Goal: Find specific page/section: Find specific page/section

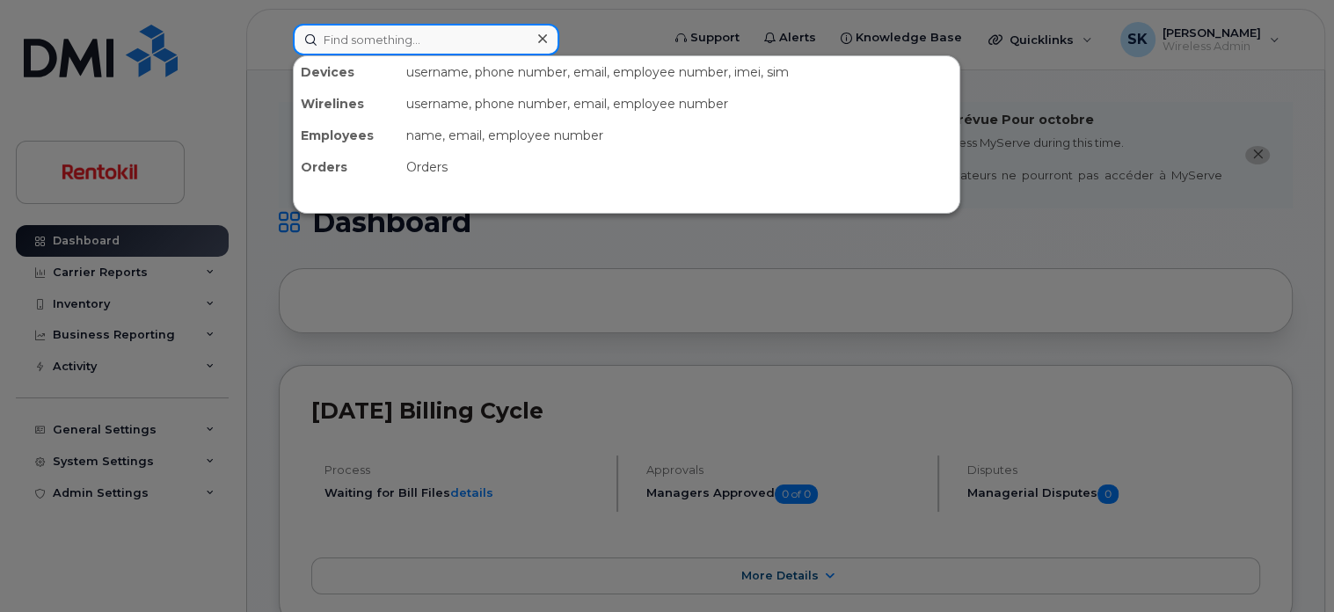
click at [383, 44] on input at bounding box center [426, 40] width 266 height 32
paste input "eric.roman@rentokil-terminix.com Rentokil Initial 9 0 Active Accounts Users ERI…"
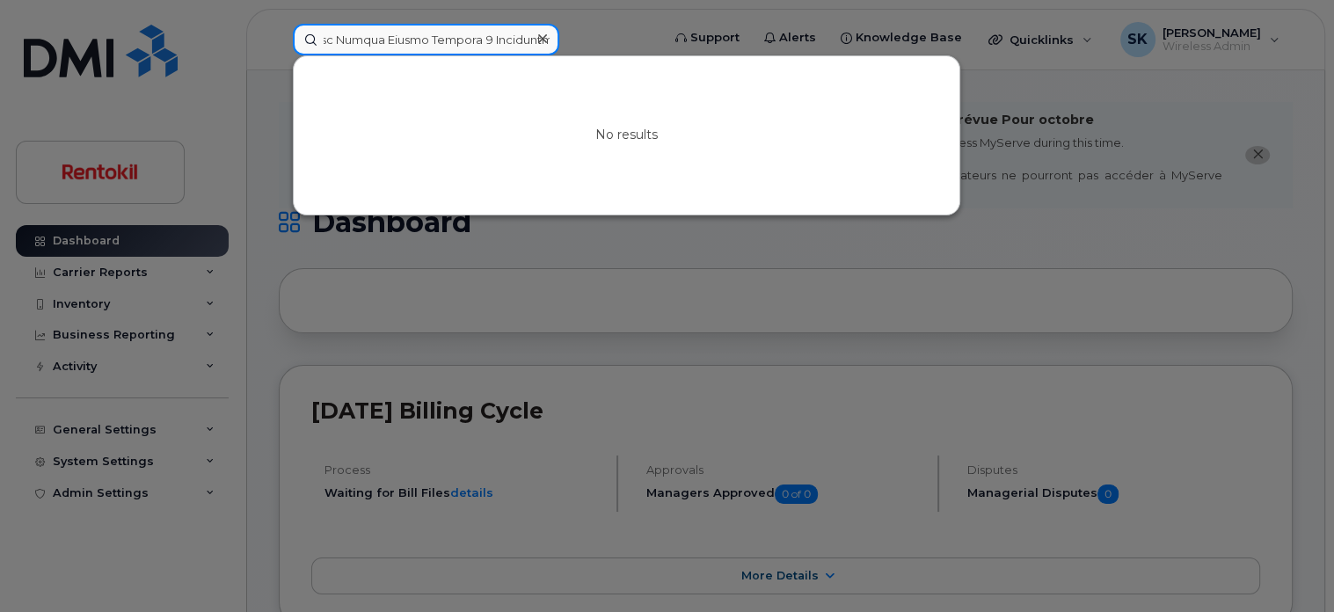
click at [373, 33] on input at bounding box center [426, 40] width 266 height 32
paste input
type input "eric.roman@rentokil-terminix.com Rentokil Initial 9 0 Active Accounts Users ERI…"
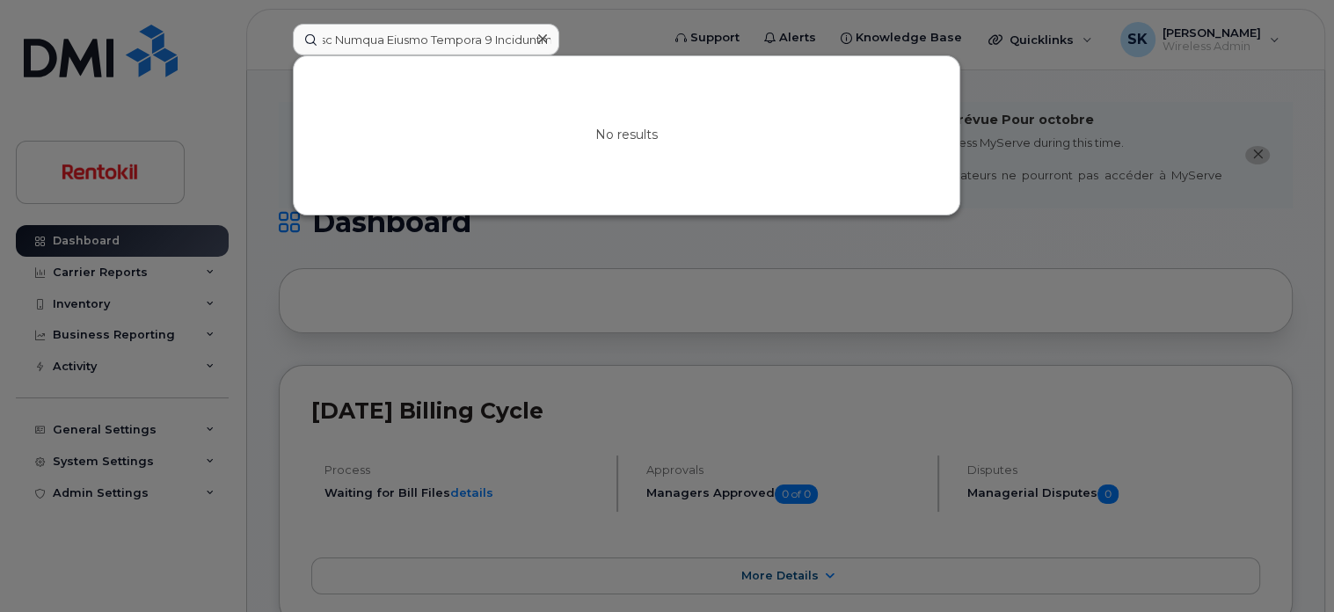
scroll to position [0, 0]
click at [542, 33] on icon at bounding box center [542, 39] width 9 height 14
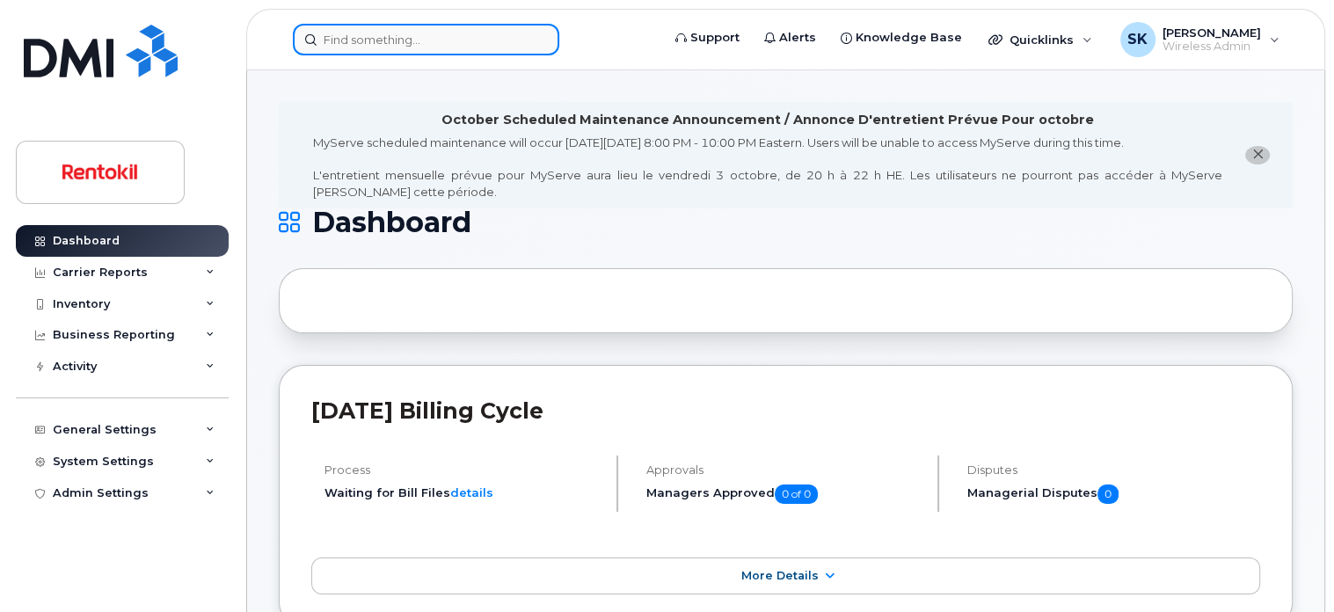
click at [337, 40] on input at bounding box center [426, 40] width 266 height 32
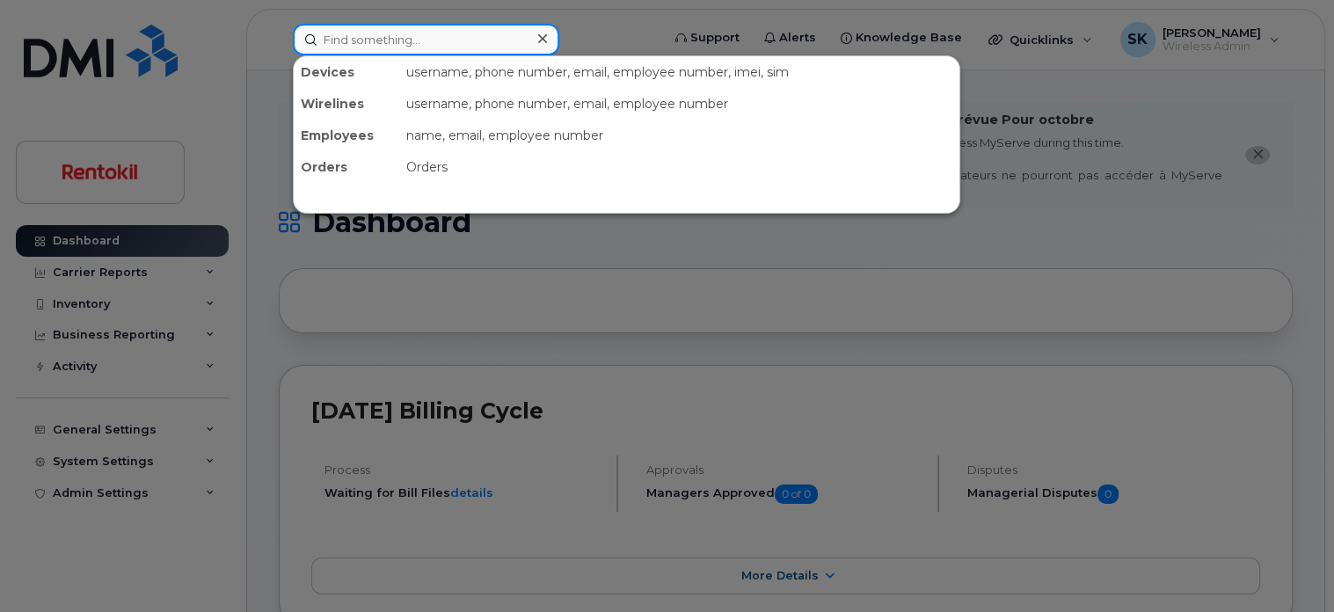
paste input "[PERSON_NAME]"
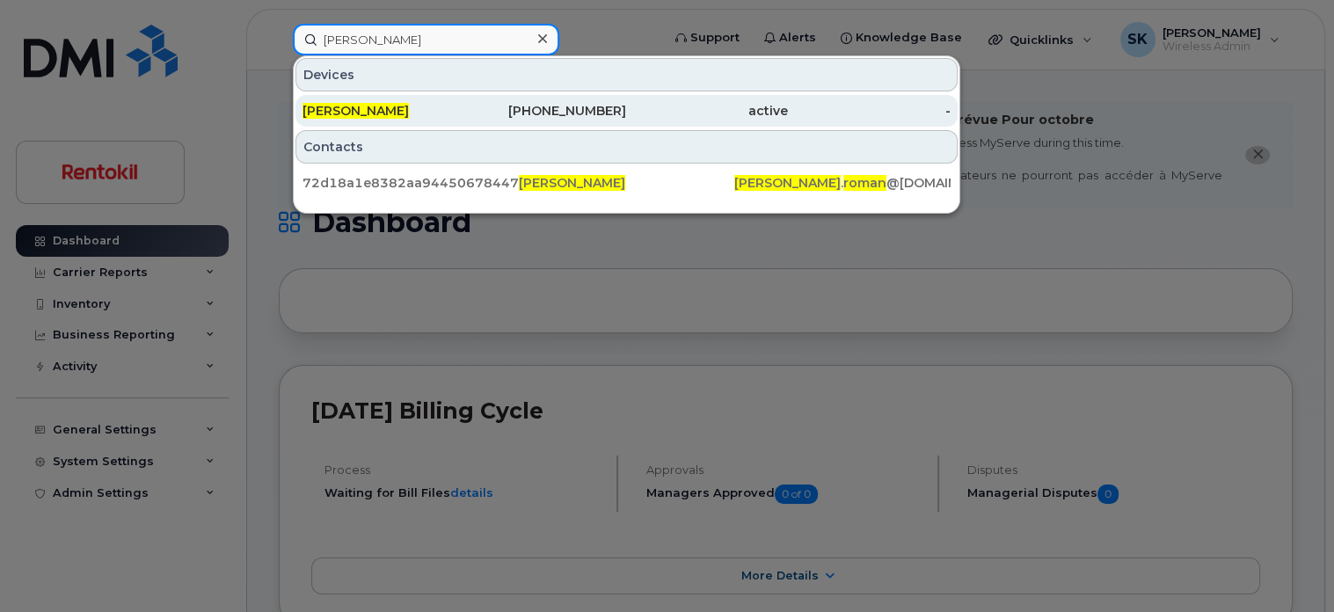
type input "[PERSON_NAME]"
click at [354, 107] on span "[PERSON_NAME]" at bounding box center [355, 111] width 106 height 16
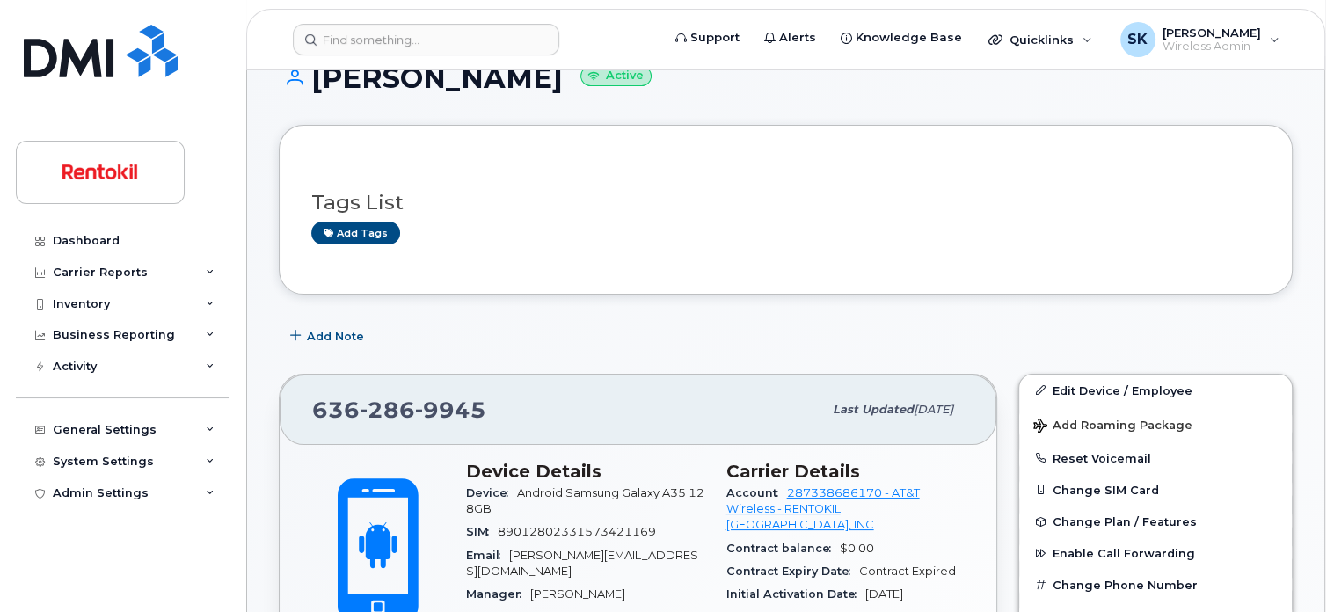
scroll to position [176, 0]
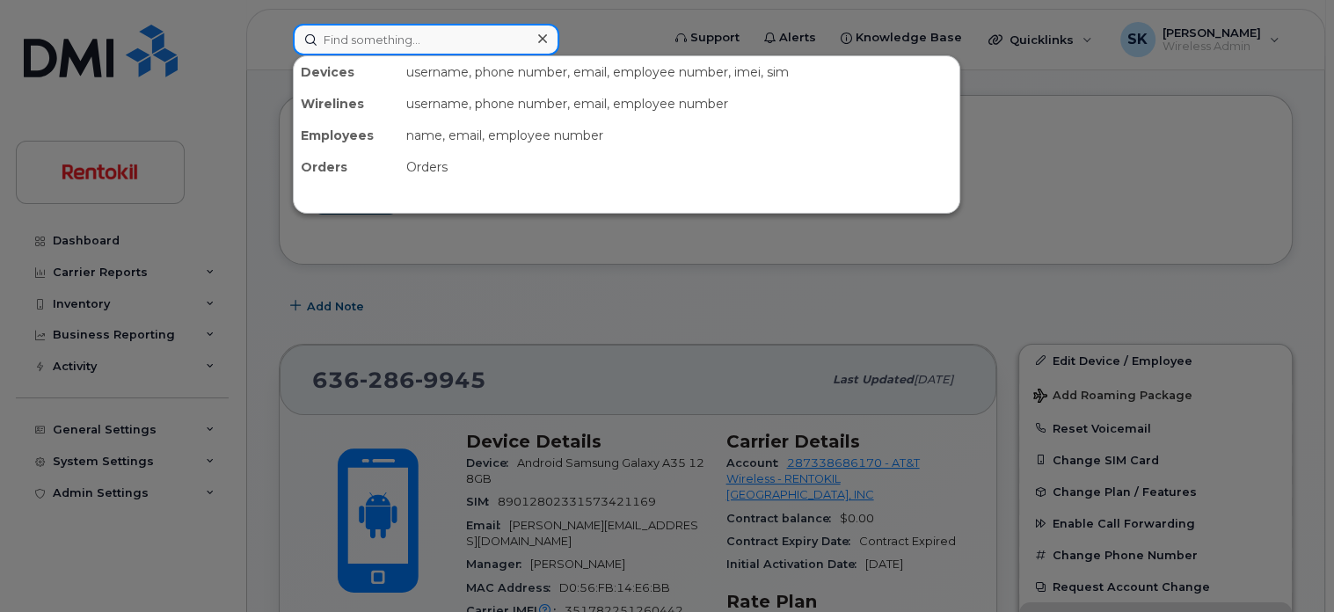
click at [352, 31] on input at bounding box center [426, 40] width 266 height 32
paste input "[PERSON_NAME]"
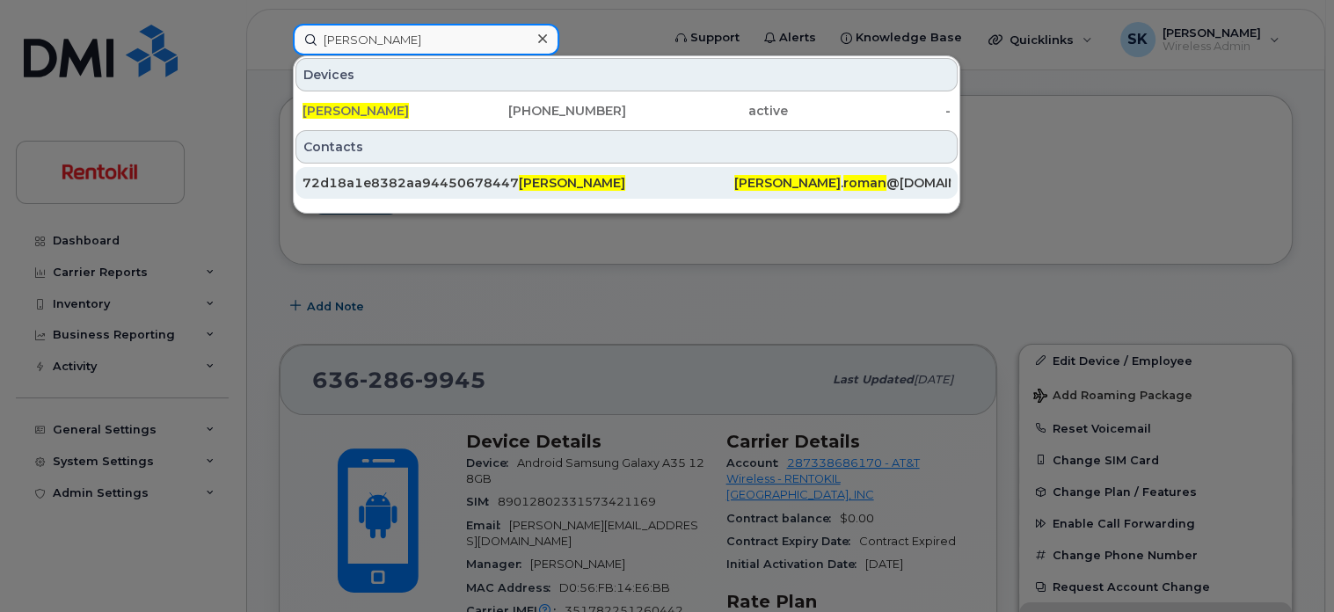
type input "[PERSON_NAME]"
click at [379, 178] on div "72d18a1e8382aa94450678447daad3bd" at bounding box center [410, 183] width 216 height 18
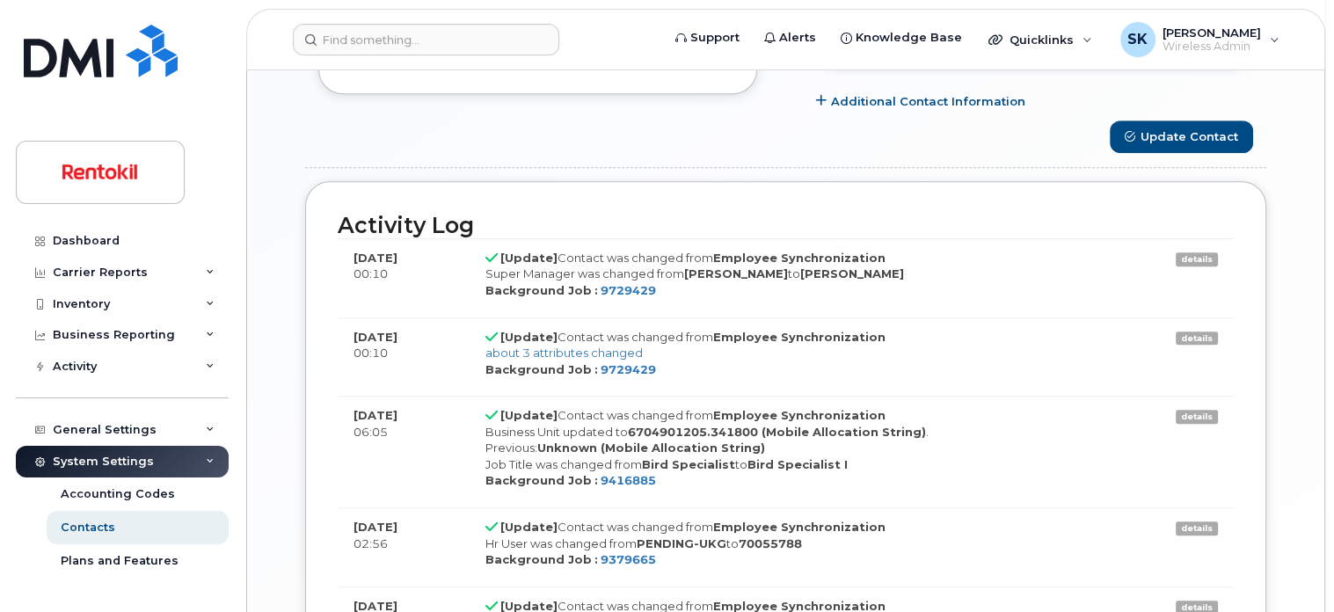
scroll to position [1407, 0]
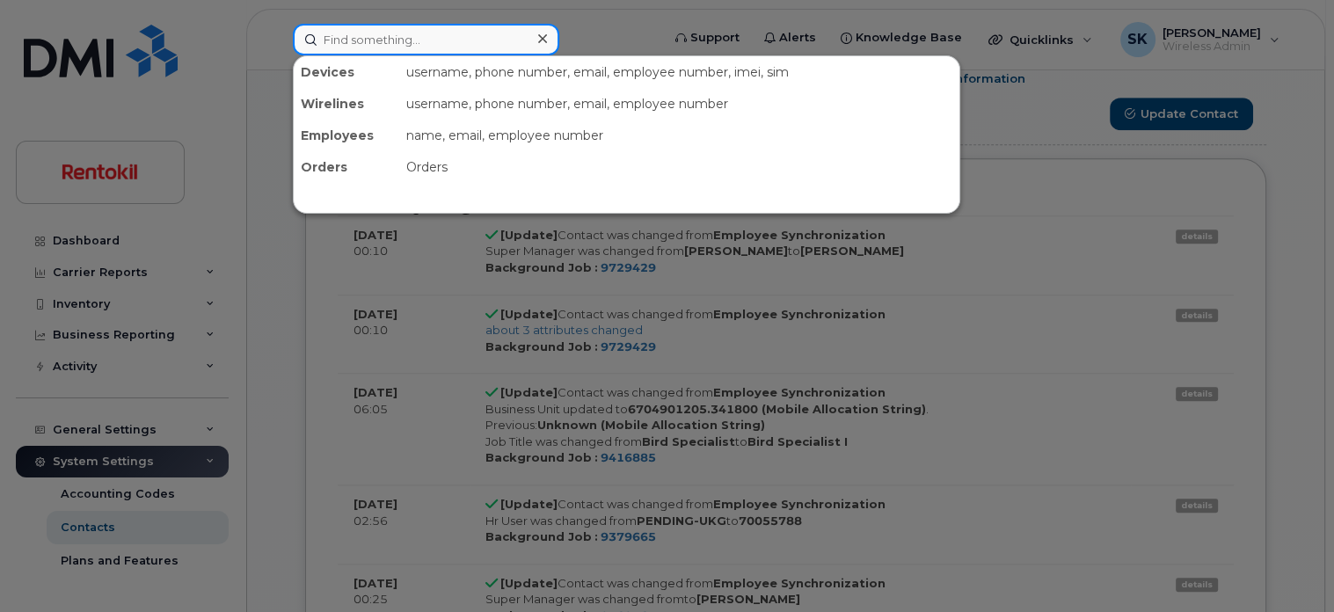
click at [406, 42] on input at bounding box center [426, 40] width 266 height 32
paste input "351811697573744"
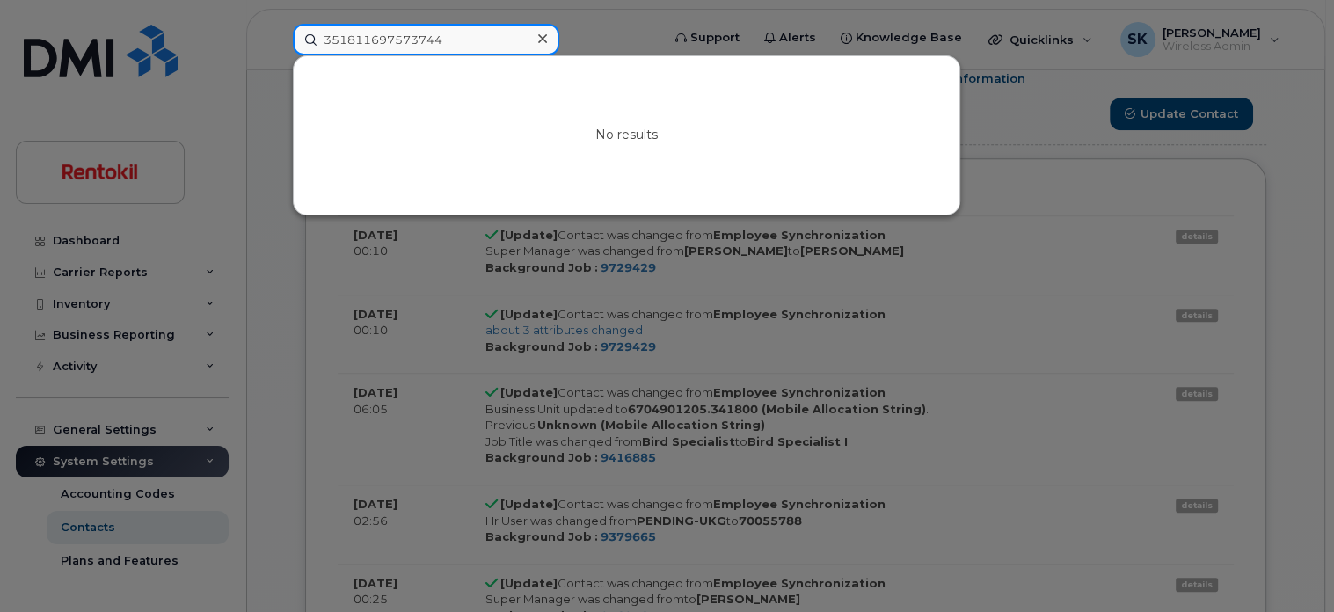
scroll to position [1319, 0]
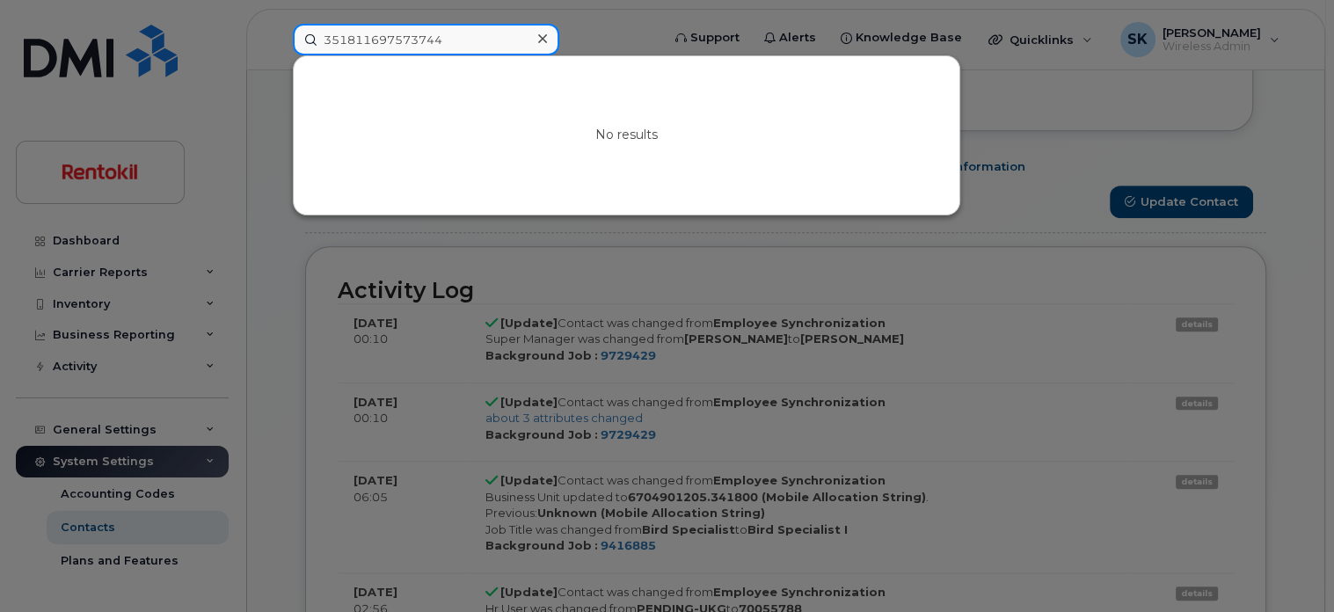
type input "351811697573744"
